Goal: Task Accomplishment & Management: Manage account settings

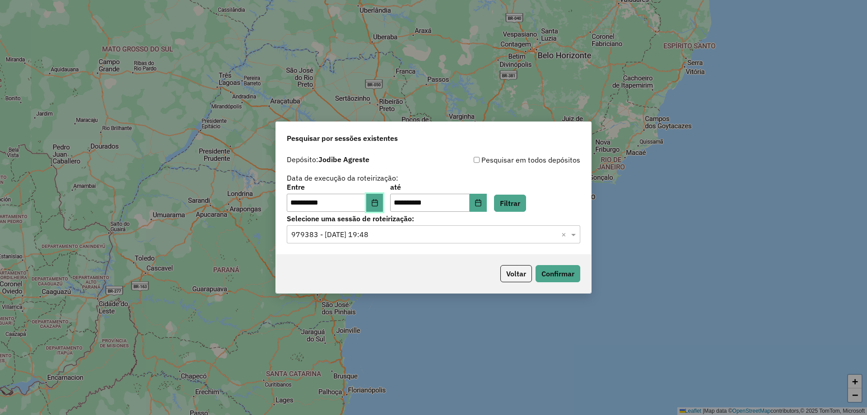
click at [374, 202] on button "Choose Date" at bounding box center [374, 203] width 17 height 18
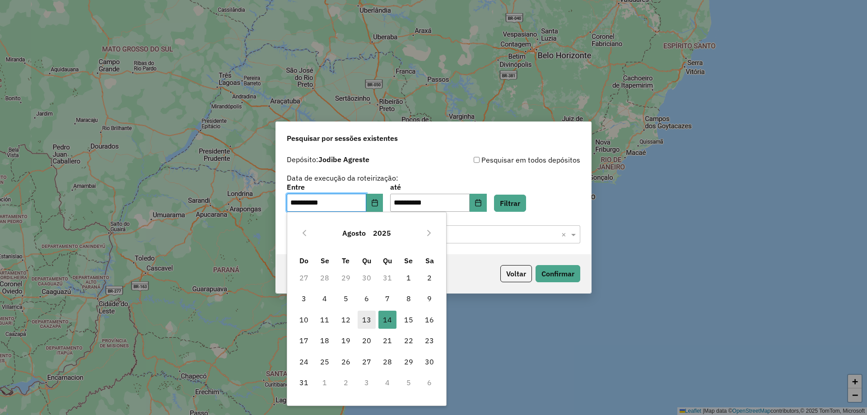
click at [368, 318] on span "13" at bounding box center [367, 320] width 18 height 18
type input "**********"
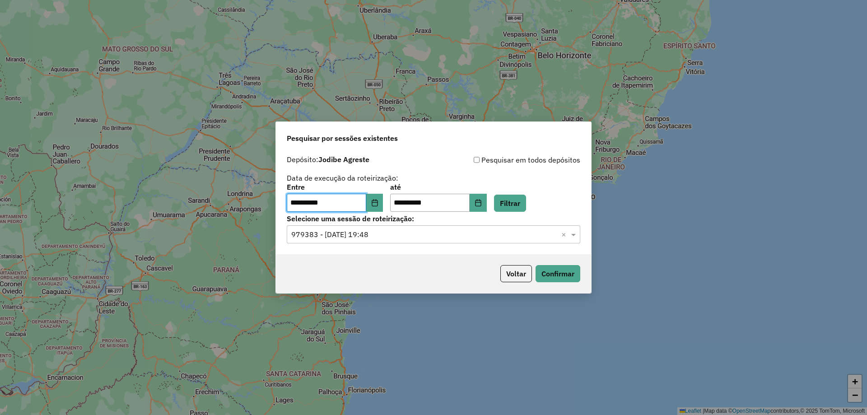
click at [555, 210] on div "**********" at bounding box center [434, 198] width 294 height 28
click at [526, 202] on button "Filtrar" at bounding box center [510, 203] width 32 height 17
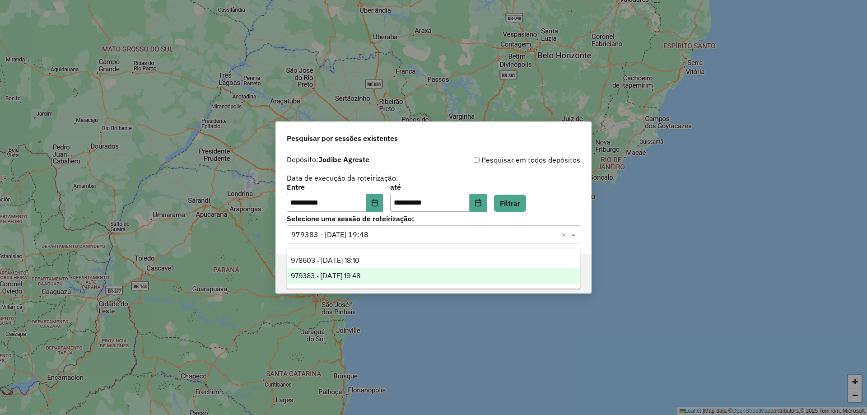
drag, startPoint x: 561, startPoint y: 238, endPoint x: 556, endPoint y: 239, distance: 5.2
click at [557, 239] on div at bounding box center [434, 235] width 294 height 12
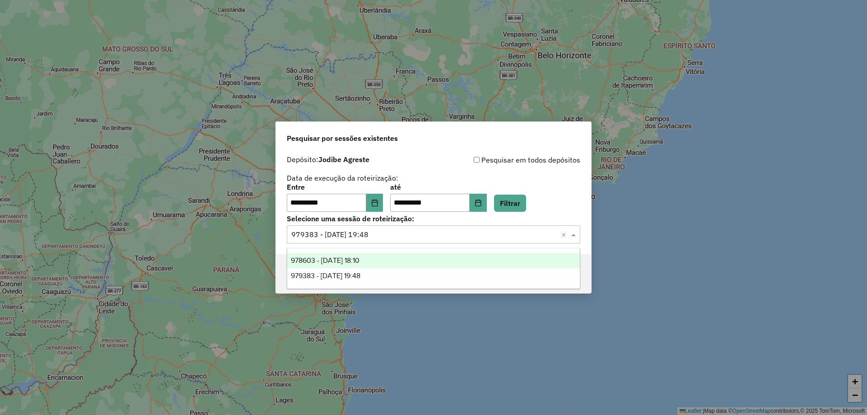
click at [379, 266] on div "978603 - 13/08/2025 18:10" at bounding box center [433, 260] width 293 height 15
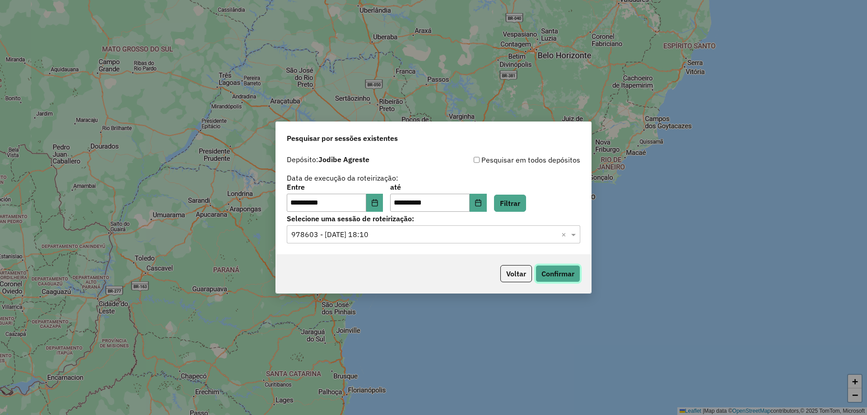
click at [569, 275] on button "Confirmar" at bounding box center [558, 273] width 45 height 17
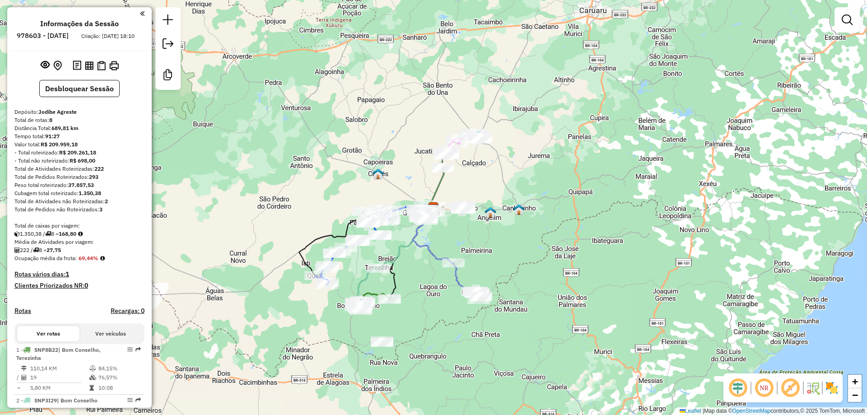
drag, startPoint x: 152, startPoint y: 162, endPoint x: 151, endPoint y: 167, distance: 4.5
click at [151, 167] on hb-router-mapa "Informações da Sessão 978603 - [DATE] Criação: [DATE] 18:10 Desbloquear Sessão …" at bounding box center [433, 207] width 867 height 415
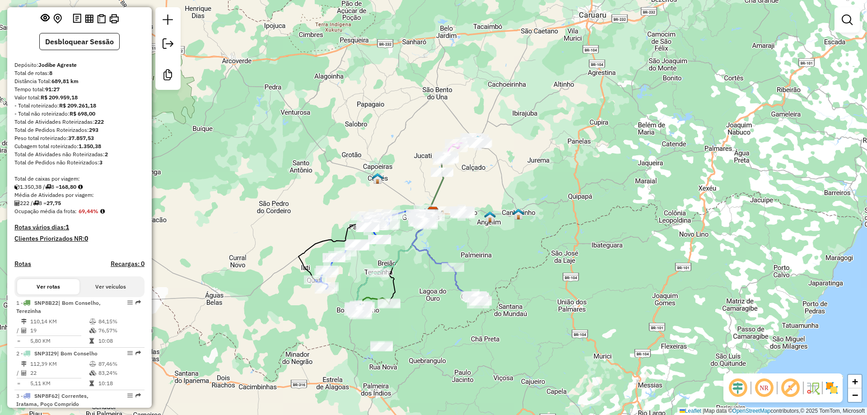
scroll to position [51, 0]
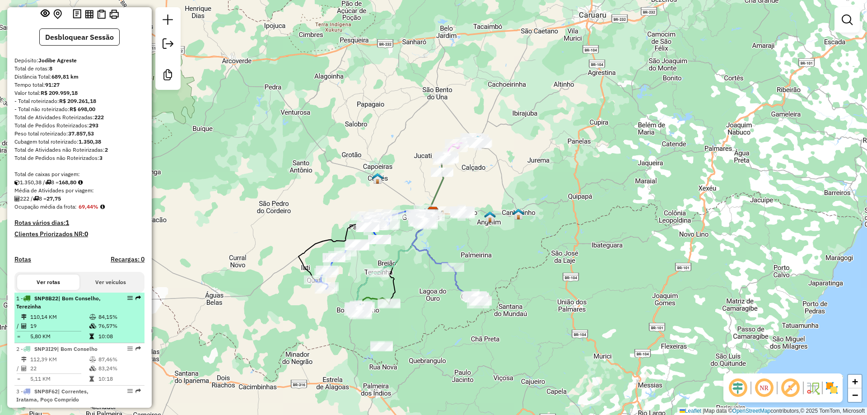
click at [70, 322] on td "110,14 KM" at bounding box center [59, 317] width 59 height 9
select select "**********"
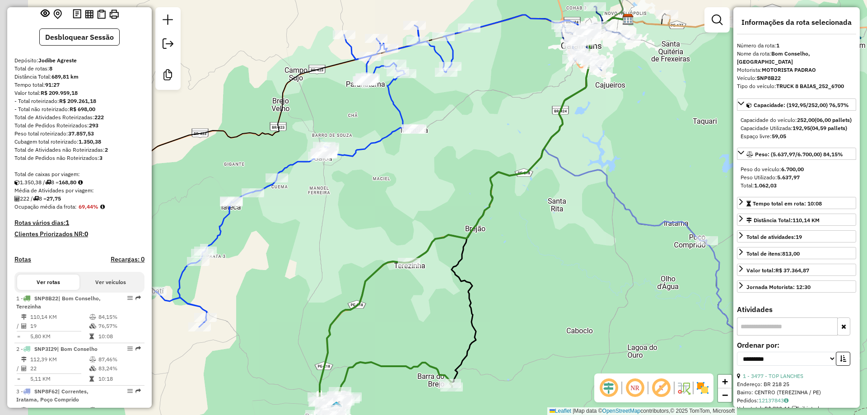
drag, startPoint x: 244, startPoint y: 267, endPoint x: 295, endPoint y: 276, distance: 51.8
click at [294, 276] on div "Janela de atendimento Grade de atendimento Capacidade Transportadoras Veículos …" at bounding box center [433, 207] width 867 height 415
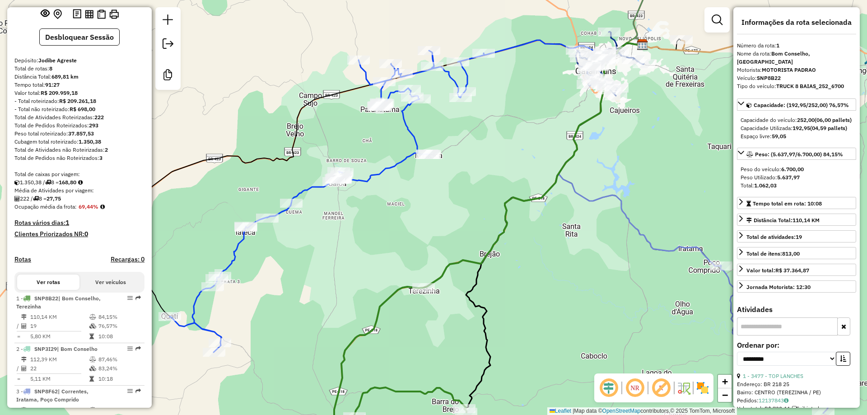
drag, startPoint x: 152, startPoint y: 200, endPoint x: 152, endPoint y: 224, distance: 23.9
click at [152, 224] on div "Janela de atendimento Grade de atendimento Capacidade Transportadoras Veículos …" at bounding box center [433, 207] width 867 height 415
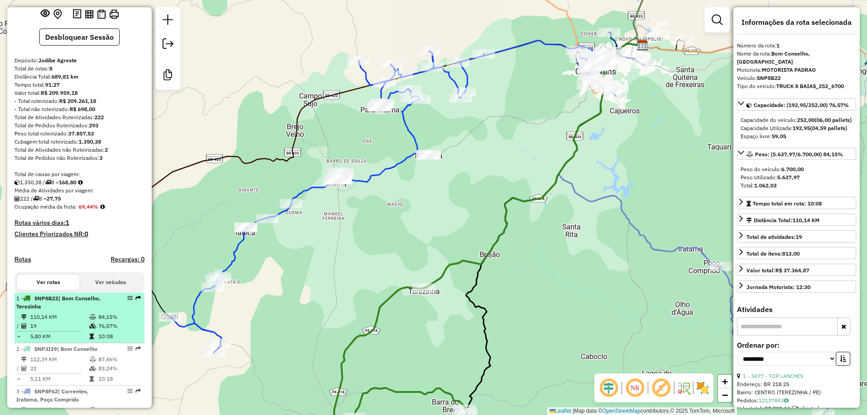
click at [70, 311] on div "1 - SNP8B22 | Bom Conselho, Terezinha" at bounding box center [64, 303] width 96 height 16
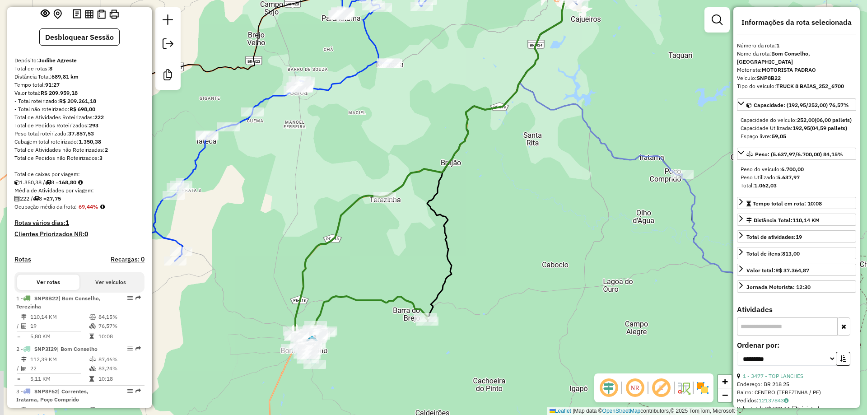
drag, startPoint x: 316, startPoint y: 253, endPoint x: 337, endPoint y: 183, distance: 72.0
click at [334, 188] on div "Janela de atendimento Grade de atendimento Capacidade Transportadoras Veículos …" at bounding box center [433, 207] width 867 height 415
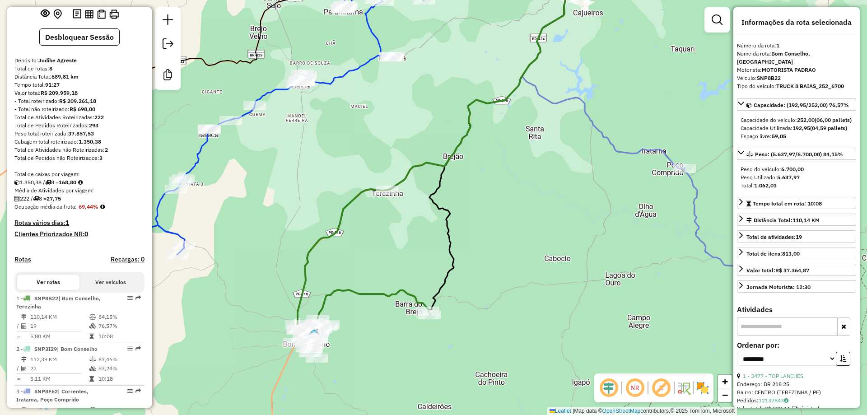
click at [636, 388] on em at bounding box center [635, 388] width 22 height 22
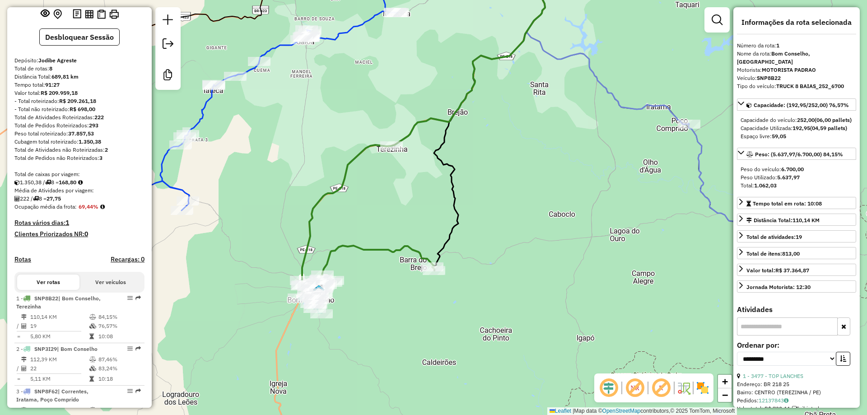
drag, startPoint x: 385, startPoint y: 352, endPoint x: 398, endPoint y: 286, distance: 67.3
click at [396, 289] on div "Janela de atendimento Grade de atendimento Capacidade Transportadoras Veículos …" at bounding box center [433, 207] width 867 height 415
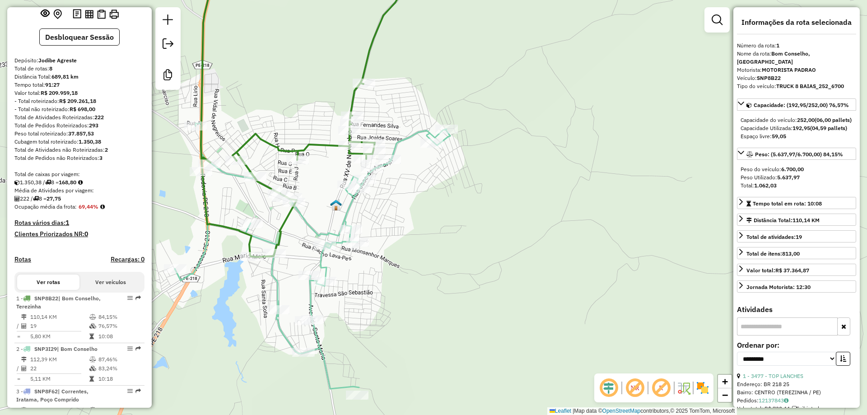
drag, startPoint x: 286, startPoint y: 216, endPoint x: 510, endPoint y: 218, distance: 223.2
click at [510, 218] on div "Janela de atendimento Grade de atendimento Capacidade Transportadoras Veículos …" at bounding box center [433, 207] width 867 height 415
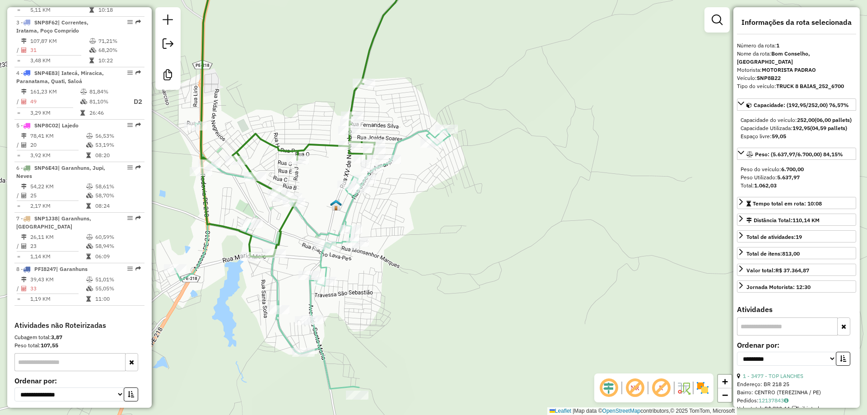
scroll to position [402, 0]
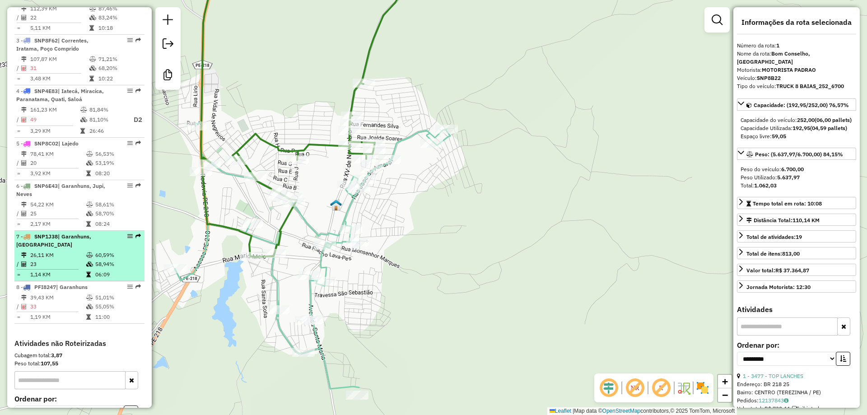
click at [76, 249] on div "7 - SNP1J38 | Garanhuns, [GEOGRAPHIC_DATA]" at bounding box center [64, 241] width 96 height 16
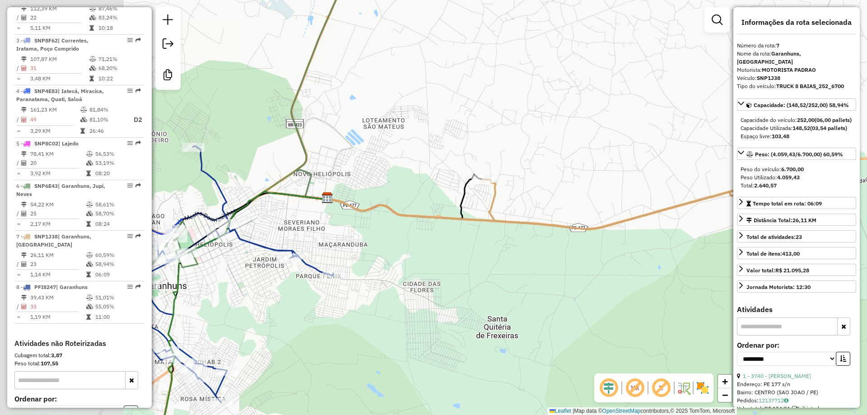
drag, startPoint x: 243, startPoint y: 267, endPoint x: 488, endPoint y: 241, distance: 245.8
click at [465, 248] on div "Janela de atendimento Grade de atendimento Capacidade Transportadoras Veículos …" at bounding box center [433, 207] width 867 height 415
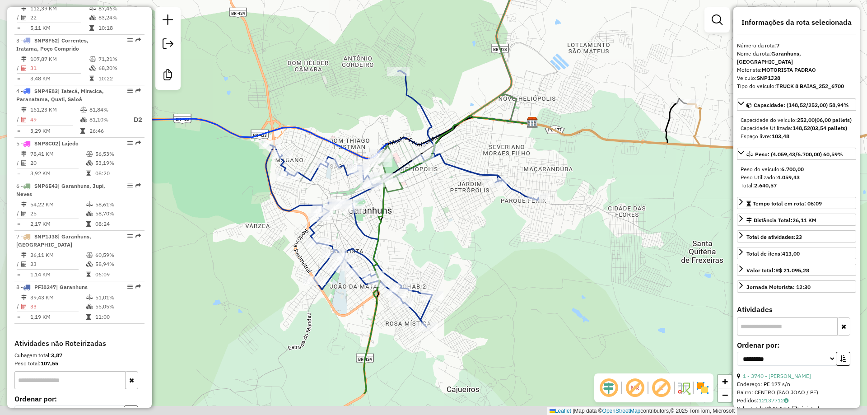
drag, startPoint x: 326, startPoint y: 295, endPoint x: 475, endPoint y: 225, distance: 164.1
click at [475, 225] on div "Janela de atendimento Grade de atendimento Capacidade Transportadoras Veículos …" at bounding box center [433, 207] width 867 height 415
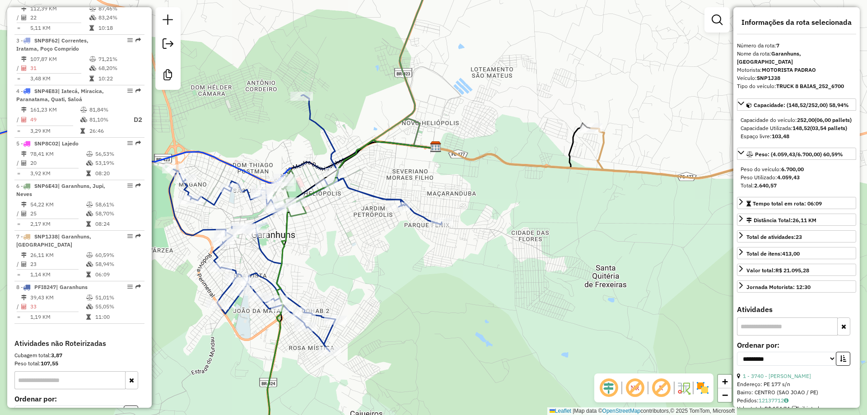
drag, startPoint x: 481, startPoint y: 211, endPoint x: 342, endPoint y: 248, distance: 143.4
click at [347, 248] on div "Janela de atendimento Grade de atendimento Capacidade Transportadoras Veículos …" at bounding box center [433, 207] width 867 height 415
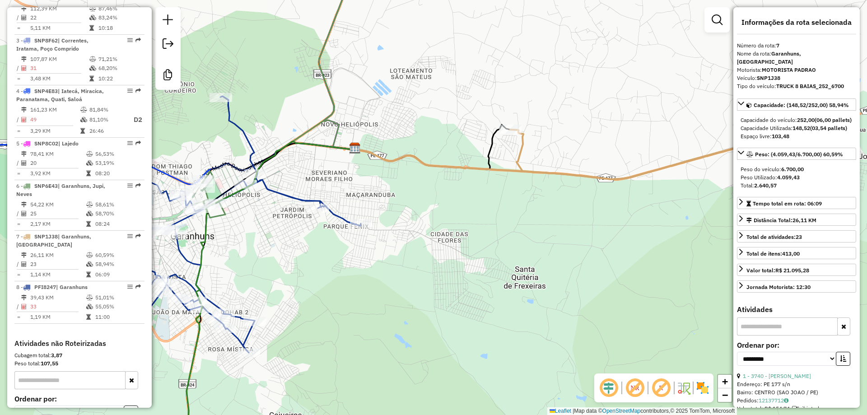
drag, startPoint x: 494, startPoint y: 204, endPoint x: 349, endPoint y: 212, distance: 145.7
click at [393, 210] on div "Janela de atendimento Grade de atendimento Capacidade Transportadoras Veículos …" at bounding box center [433, 207] width 867 height 415
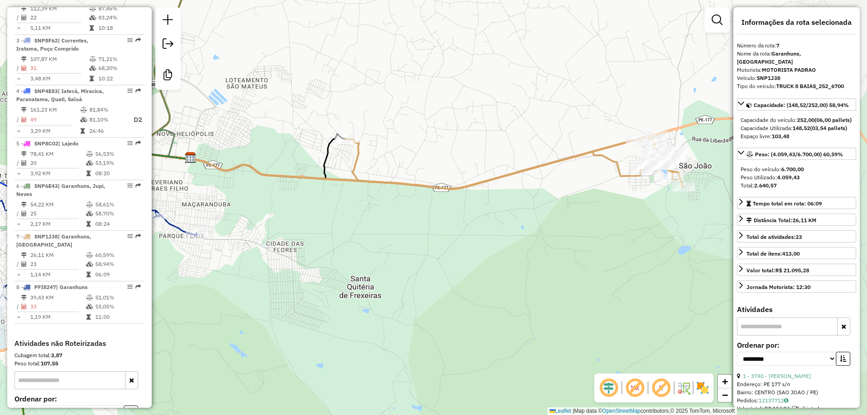
drag, startPoint x: 561, startPoint y: 238, endPoint x: 421, endPoint y: 244, distance: 139.3
click at [424, 242] on div "Janela de atendimento Grade de atendimento Capacidade Transportadoras Veículos …" at bounding box center [433, 207] width 867 height 415
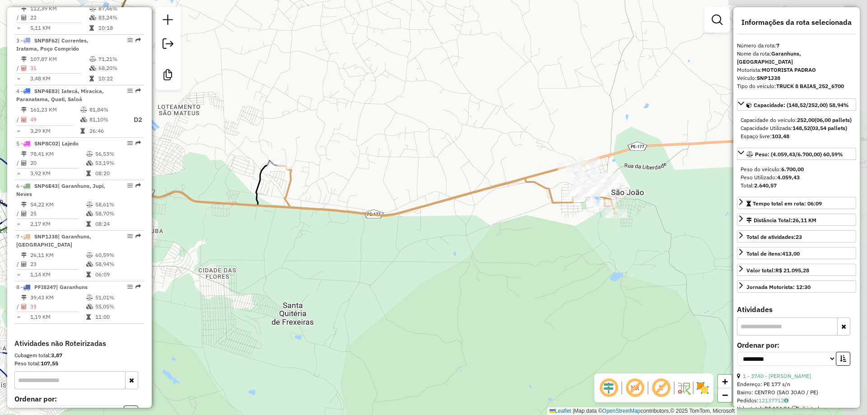
drag, startPoint x: 503, startPoint y: 225, endPoint x: 432, endPoint y: 253, distance: 75.7
click at [434, 253] on div "Janela de atendimento Grade de atendimento Capacidade Transportadoras Veículos …" at bounding box center [433, 207] width 867 height 415
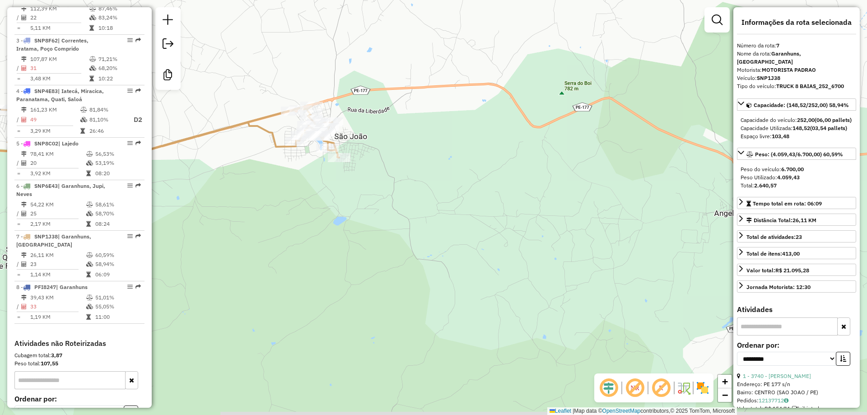
drag, startPoint x: 683, startPoint y: 244, endPoint x: 410, endPoint y: 187, distance: 278.8
click at [410, 187] on div "Janela de atendimento Grade de atendimento Capacidade Transportadoras Veículos …" at bounding box center [433, 207] width 867 height 415
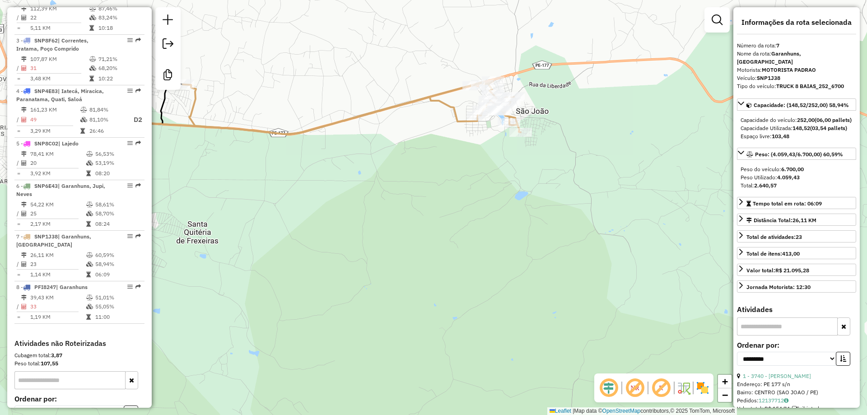
drag, startPoint x: 299, startPoint y: 210, endPoint x: 412, endPoint y: 209, distance: 112.9
click at [528, 166] on div "Janela de atendimento Grade de atendimento Capacidade Transportadoras Veículos …" at bounding box center [433, 207] width 867 height 415
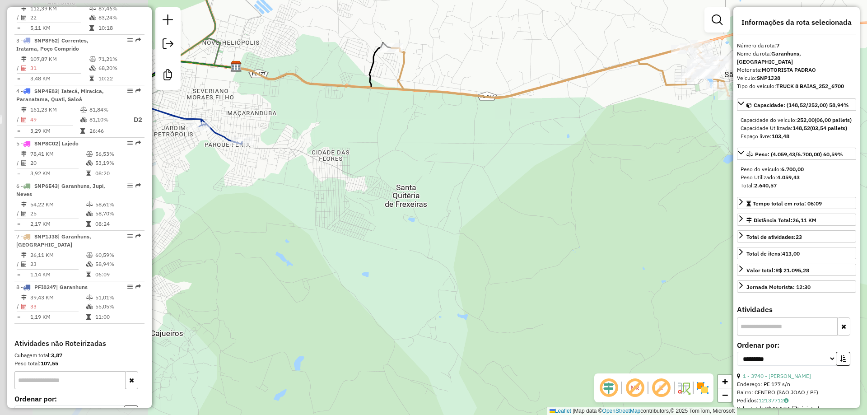
drag, startPoint x: 456, startPoint y: 196, endPoint x: 516, endPoint y: 203, distance: 60.0
click at [509, 204] on div "Janela de atendimento Grade de atendimento Capacidade Transportadoras Veículos …" at bounding box center [433, 207] width 867 height 415
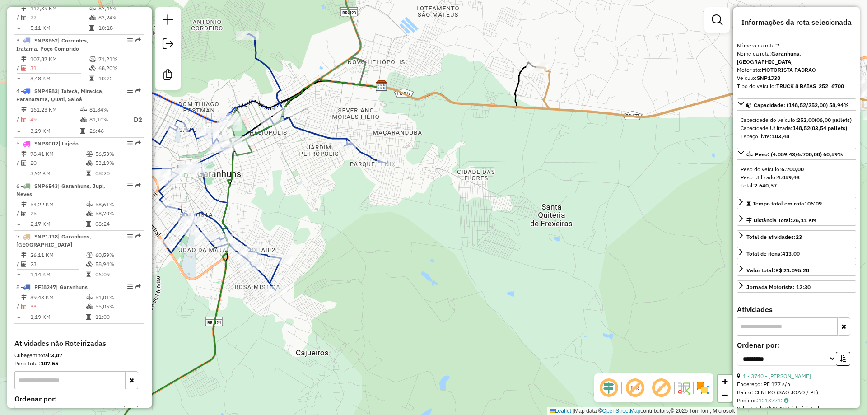
drag, startPoint x: 304, startPoint y: 222, endPoint x: 421, endPoint y: 238, distance: 117.6
click at [421, 238] on div "Janela de atendimento Grade de atendimento Capacidade Transportadoras Veículos …" at bounding box center [433, 207] width 867 height 415
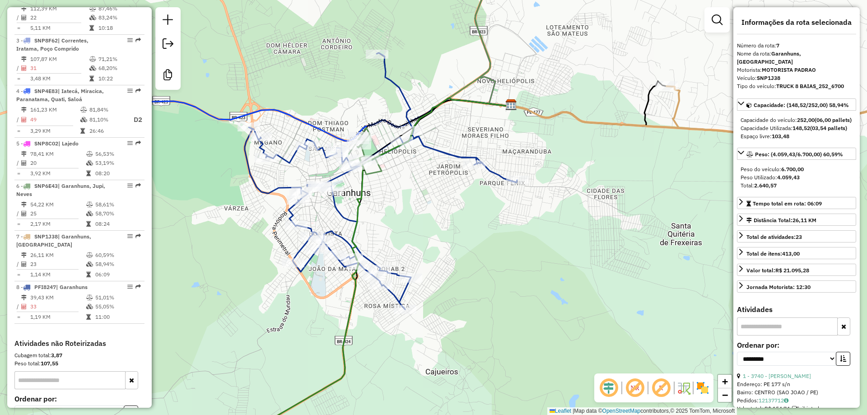
drag, startPoint x: 336, startPoint y: 229, endPoint x: 462, endPoint y: 251, distance: 127.8
click at [462, 251] on div "Janela de atendimento Grade de atendimento Capacidade Transportadoras Veículos …" at bounding box center [433, 207] width 867 height 415
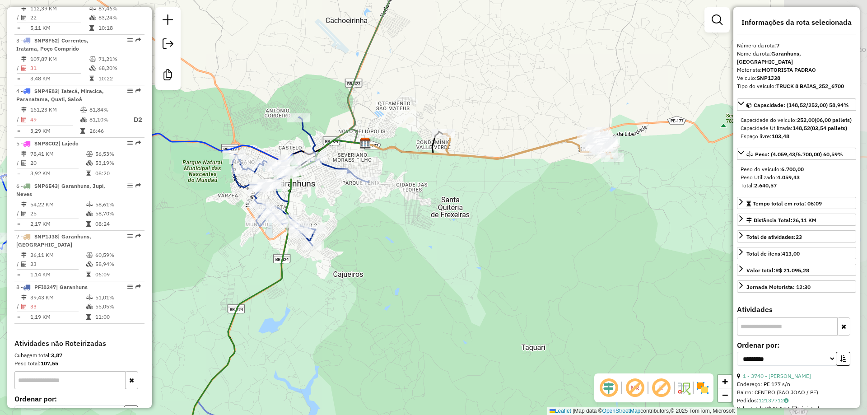
drag, startPoint x: 617, startPoint y: 170, endPoint x: 352, endPoint y: 177, distance: 264.8
click at [371, 177] on div "Janela de atendimento Grade de atendimento Capacidade Transportadoras Veículos …" at bounding box center [433, 207] width 867 height 415
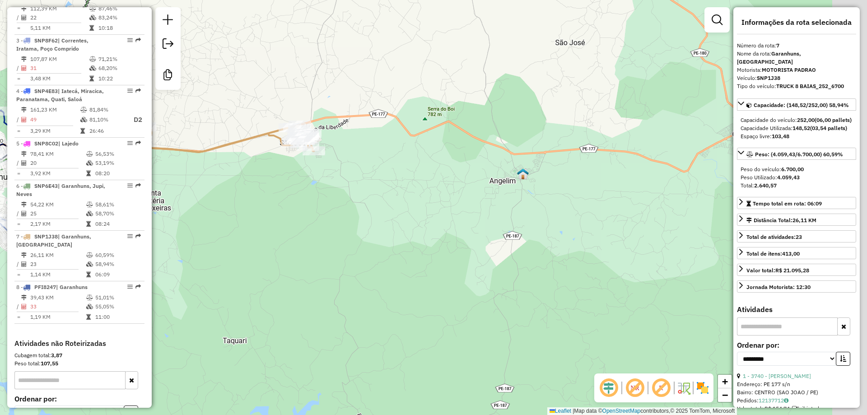
drag, startPoint x: 585, startPoint y: 193, endPoint x: 393, endPoint y: 178, distance: 192.2
click at [417, 181] on div "Janela de atendimento Grade de atendimento Capacidade Transportadoras Veículos …" at bounding box center [433, 207] width 867 height 415
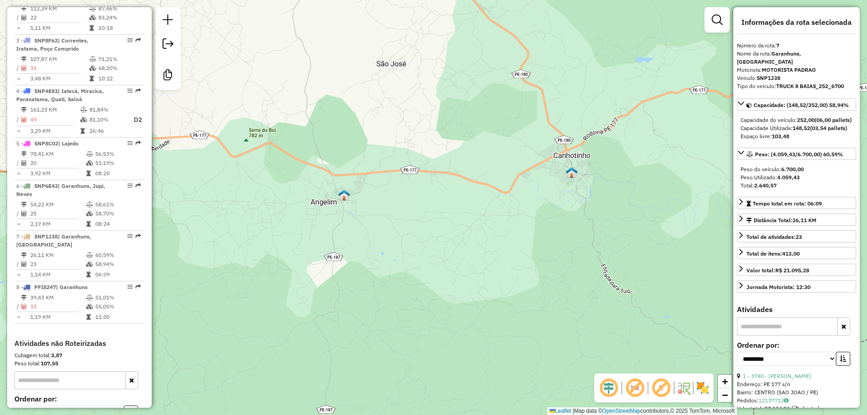
drag, startPoint x: 632, startPoint y: 199, endPoint x: 557, endPoint y: 196, distance: 75.5
click at [533, 204] on div "Janela de atendimento Grade de atendimento Capacidade Transportadoras Veículos …" at bounding box center [433, 207] width 867 height 415
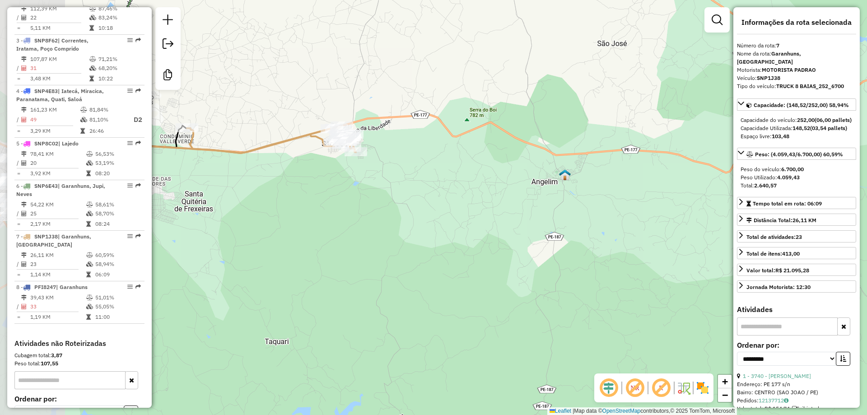
drag, startPoint x: 333, startPoint y: 204, endPoint x: 549, endPoint y: 199, distance: 216.4
click at [526, 199] on div "Janela de atendimento Grade de atendimento Capacidade Transportadoras Veículos …" at bounding box center [433, 207] width 867 height 415
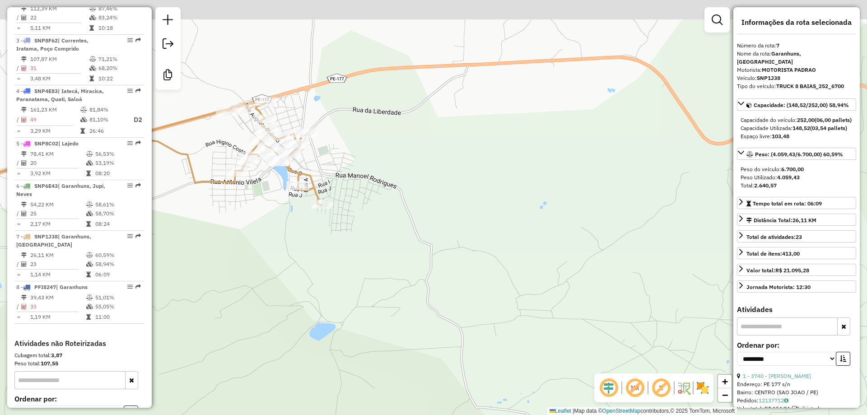
drag, startPoint x: 393, startPoint y: 121, endPoint x: 517, endPoint y: 210, distance: 153.7
click at [515, 210] on div "Janela de atendimento Grade de atendimento Capacidade Transportadoras Veículos …" at bounding box center [433, 207] width 867 height 415
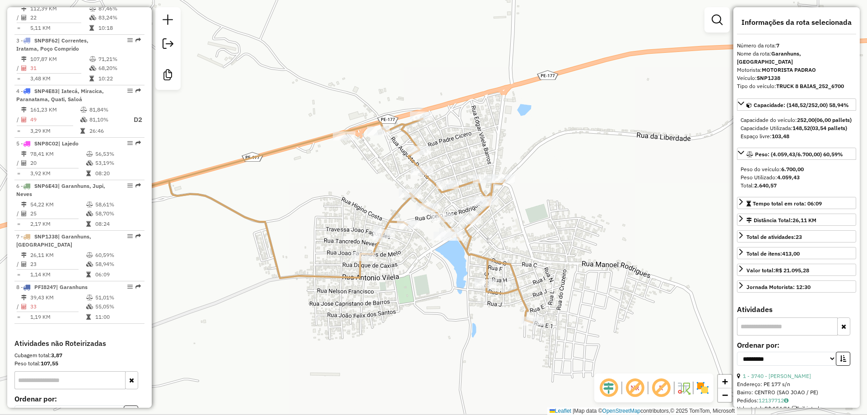
drag, startPoint x: 355, startPoint y: 145, endPoint x: 504, endPoint y: 131, distance: 149.2
click at [504, 131] on div "Janela de atendimento Grade de atendimento Capacidade Transportadoras Veículos …" at bounding box center [433, 207] width 867 height 415
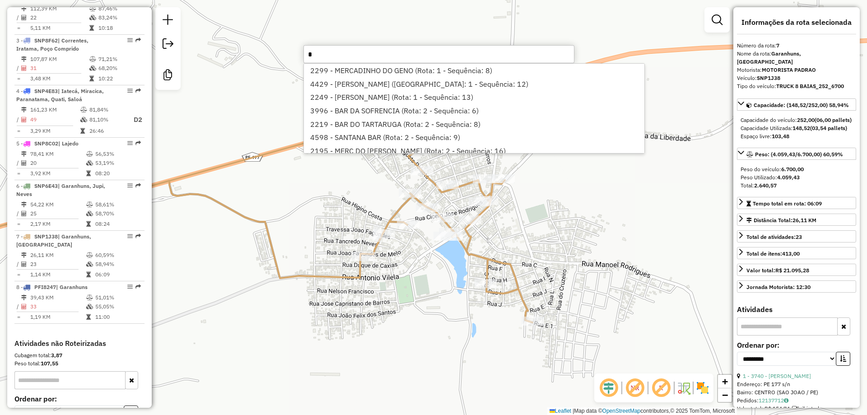
type input "*"
drag, startPoint x: 656, startPoint y: 65, endPoint x: 656, endPoint y: 72, distance: 6.3
click at [645, 72] on div "2299 - MERCADINHO DO GENO (Rota: 1 - Sequência: 8) 4429 - [PERSON_NAME] ([GEOGR…" at bounding box center [474, 108] width 341 height 90
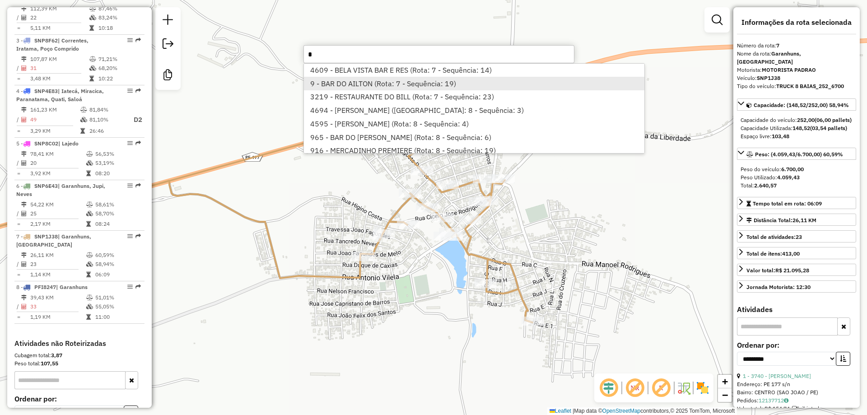
click at [371, 84] on li "9 - BAR DO AILTON (Rota: 7 - Sequência: 19)" at bounding box center [474, 84] width 341 height 14
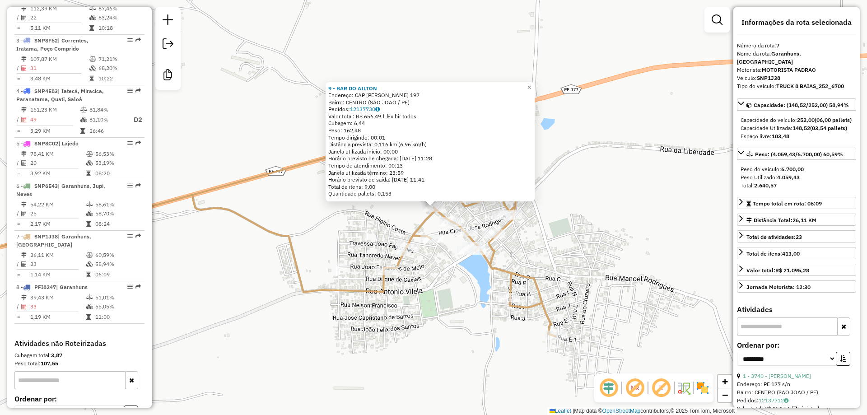
scroll to position [484, 0]
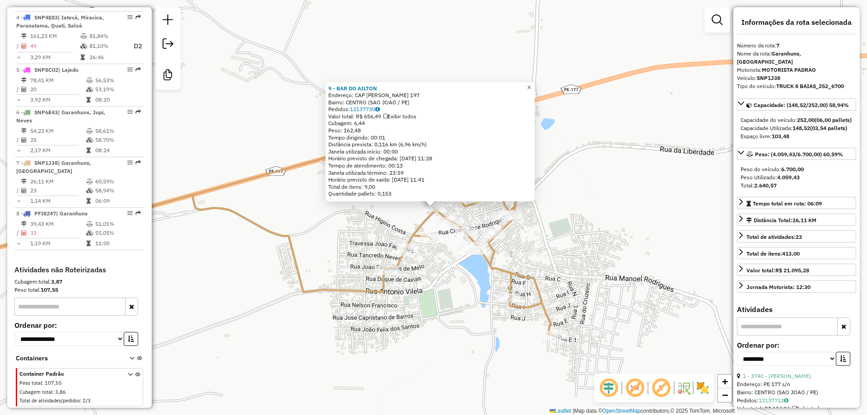
click at [531, 84] on span "×" at bounding box center [529, 88] width 4 height 8
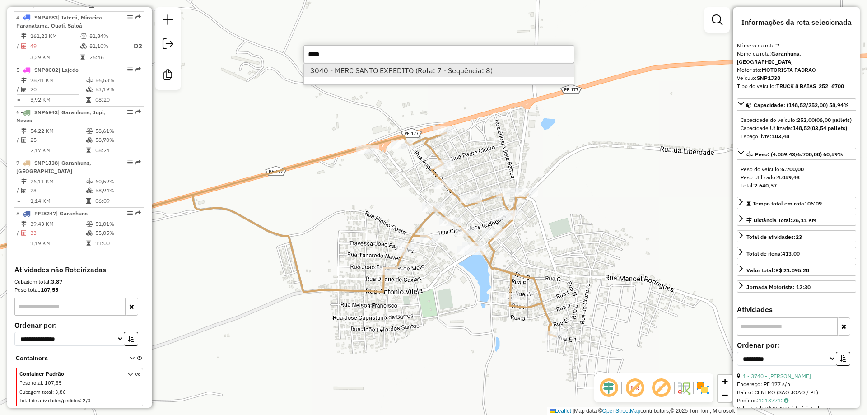
type input "****"
click at [348, 70] on li "3040 - MERC SANTO EXPEDITO (Rota: 7 - Sequência: 8)" at bounding box center [439, 71] width 270 height 14
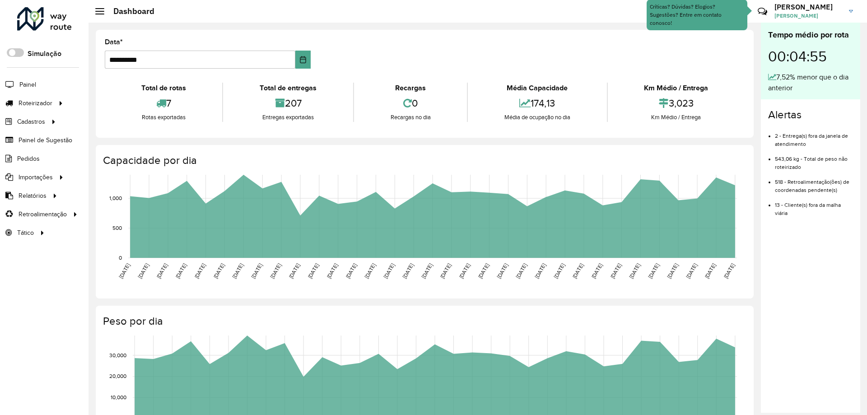
click at [36, 119] on span "Cadastros" at bounding box center [31, 121] width 28 height 9
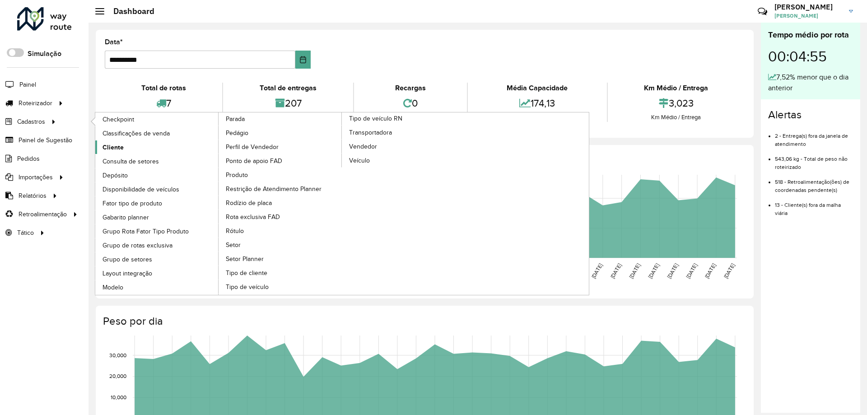
click at [113, 147] on span "Cliente" at bounding box center [113, 147] width 21 height 9
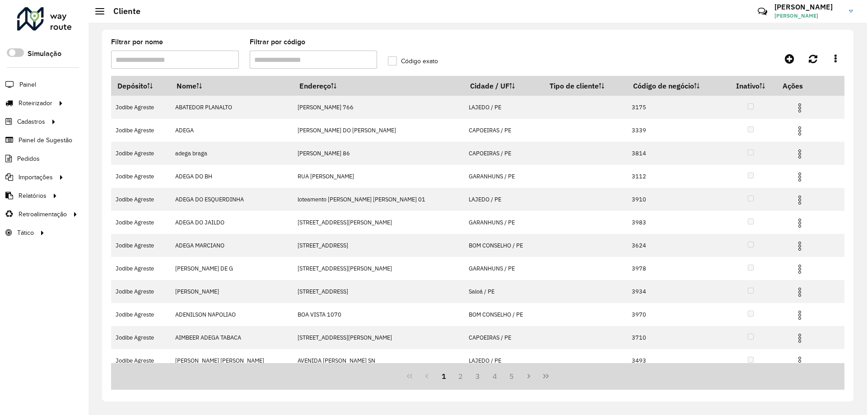
click at [293, 59] on input "Filtrar por código" at bounding box center [314, 60] width 128 height 18
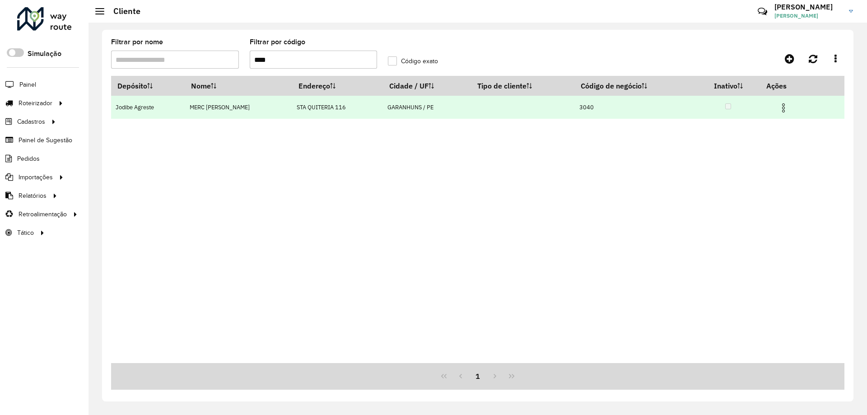
type input "****"
click at [782, 108] on img at bounding box center [783, 108] width 11 height 11
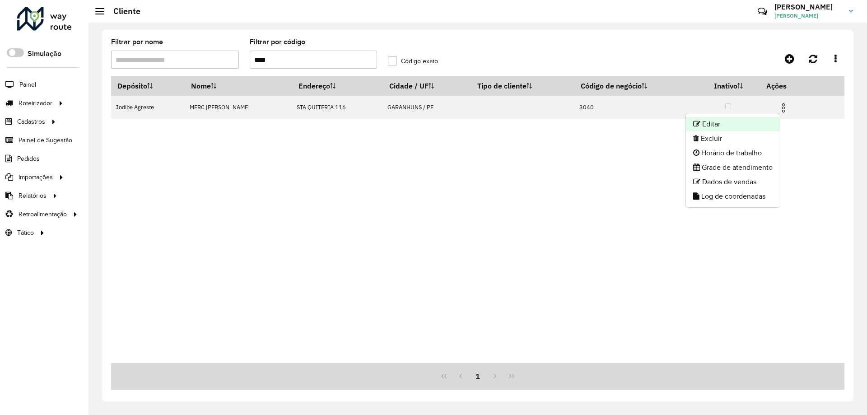
click at [755, 122] on li "Editar" at bounding box center [733, 124] width 94 height 14
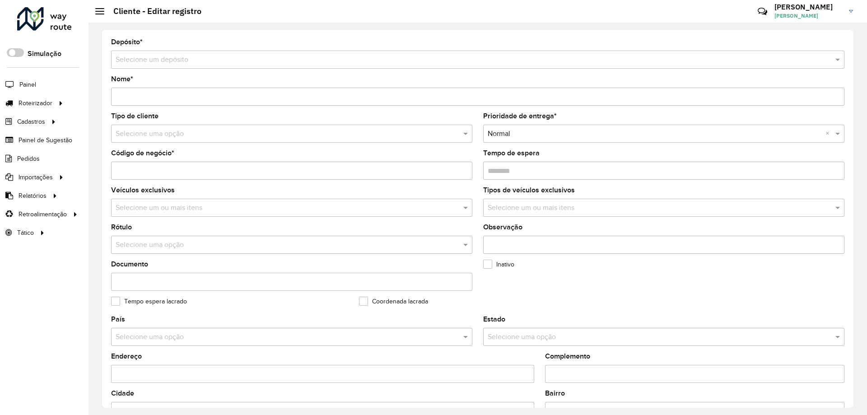
type input "**********"
type input "****"
type input "********"
type input "**********"
type input "*********"
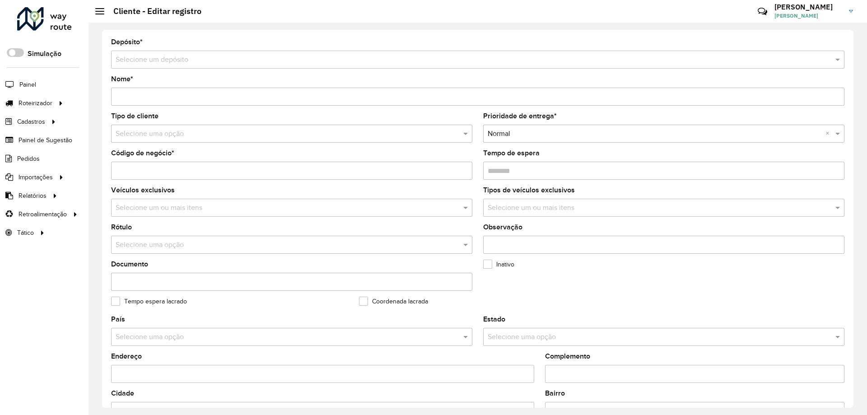
type input "**********"
type input "*********"
type input "**********"
drag, startPoint x: 498, startPoint y: 172, endPoint x: 505, endPoint y: 175, distance: 7.5
click at [505, 175] on input "Tempo de espera" at bounding box center [663, 171] width 361 height 18
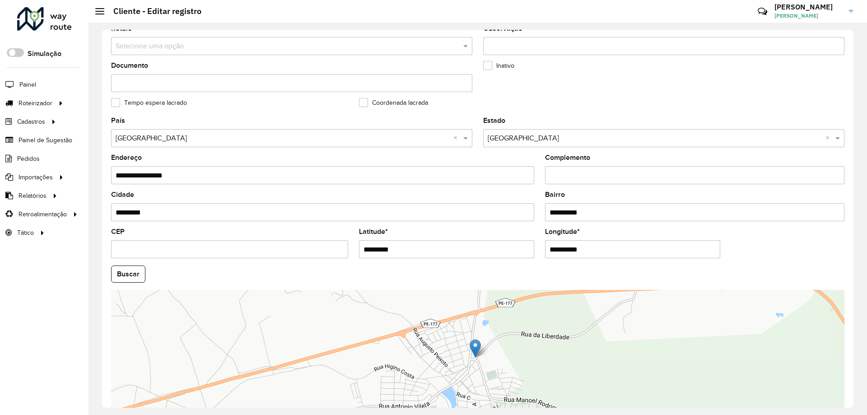
scroll to position [257, 0]
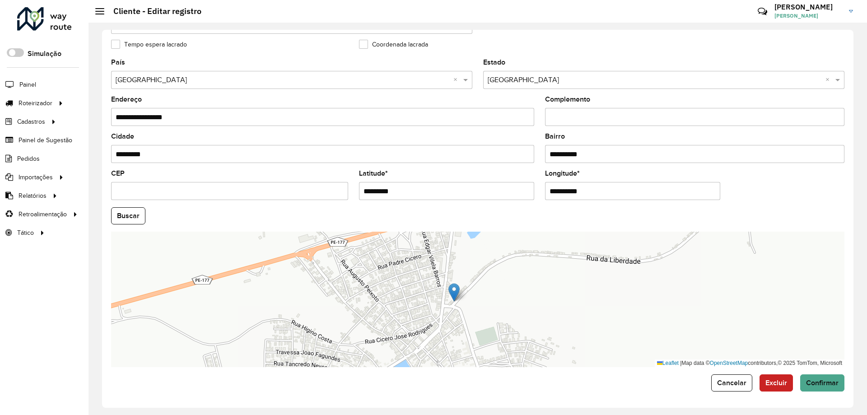
type input "********"
